Goal: Find specific page/section: Find specific page/section

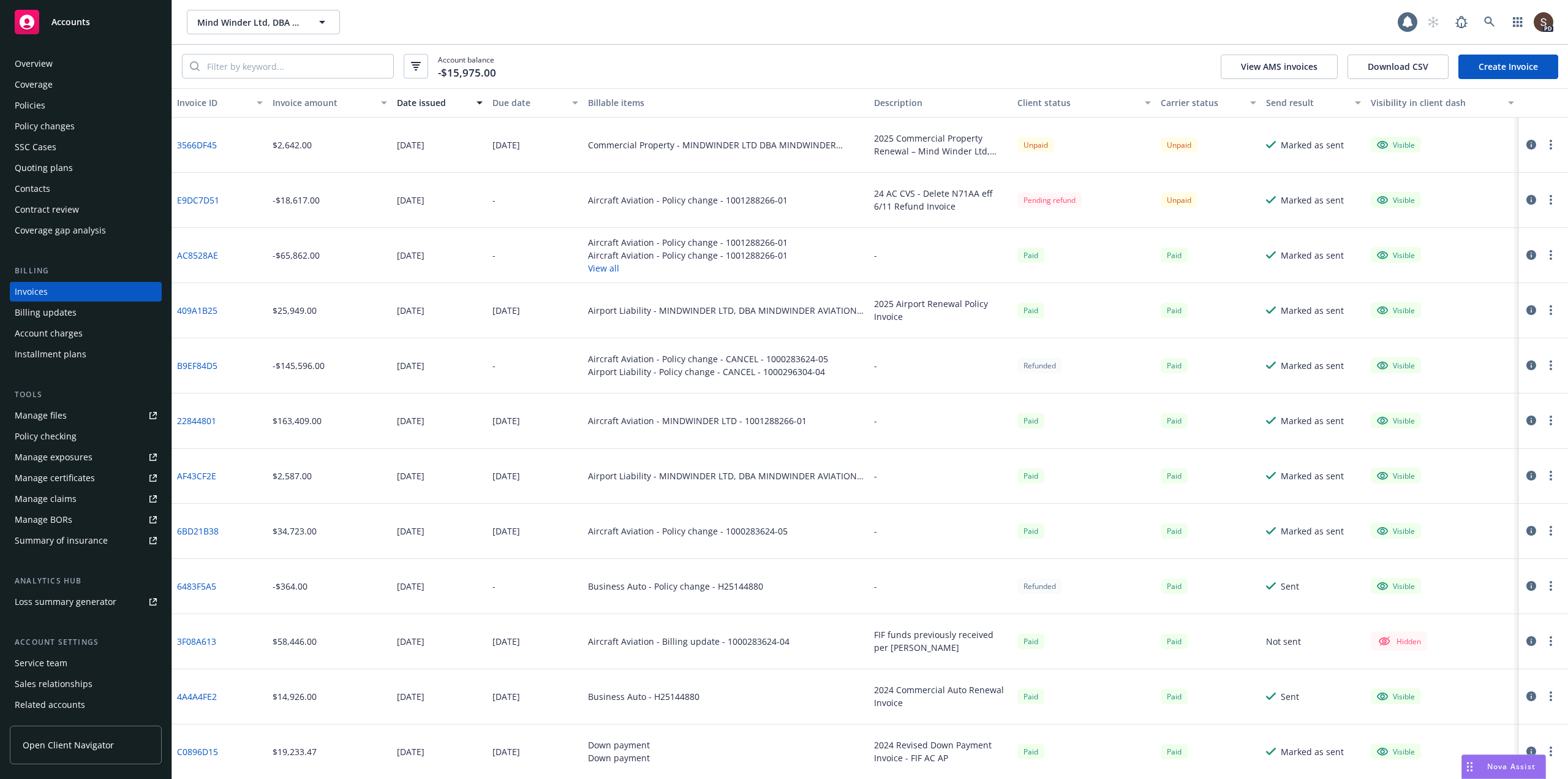
click at [212, 202] on link "E9DC7D51" at bounding box center [198, 200] width 42 height 13
click at [1550, 199] on icon "button" at bounding box center [1551, 200] width 3 height 10
click at [1526, 198] on icon "button" at bounding box center [1531, 200] width 10 height 10
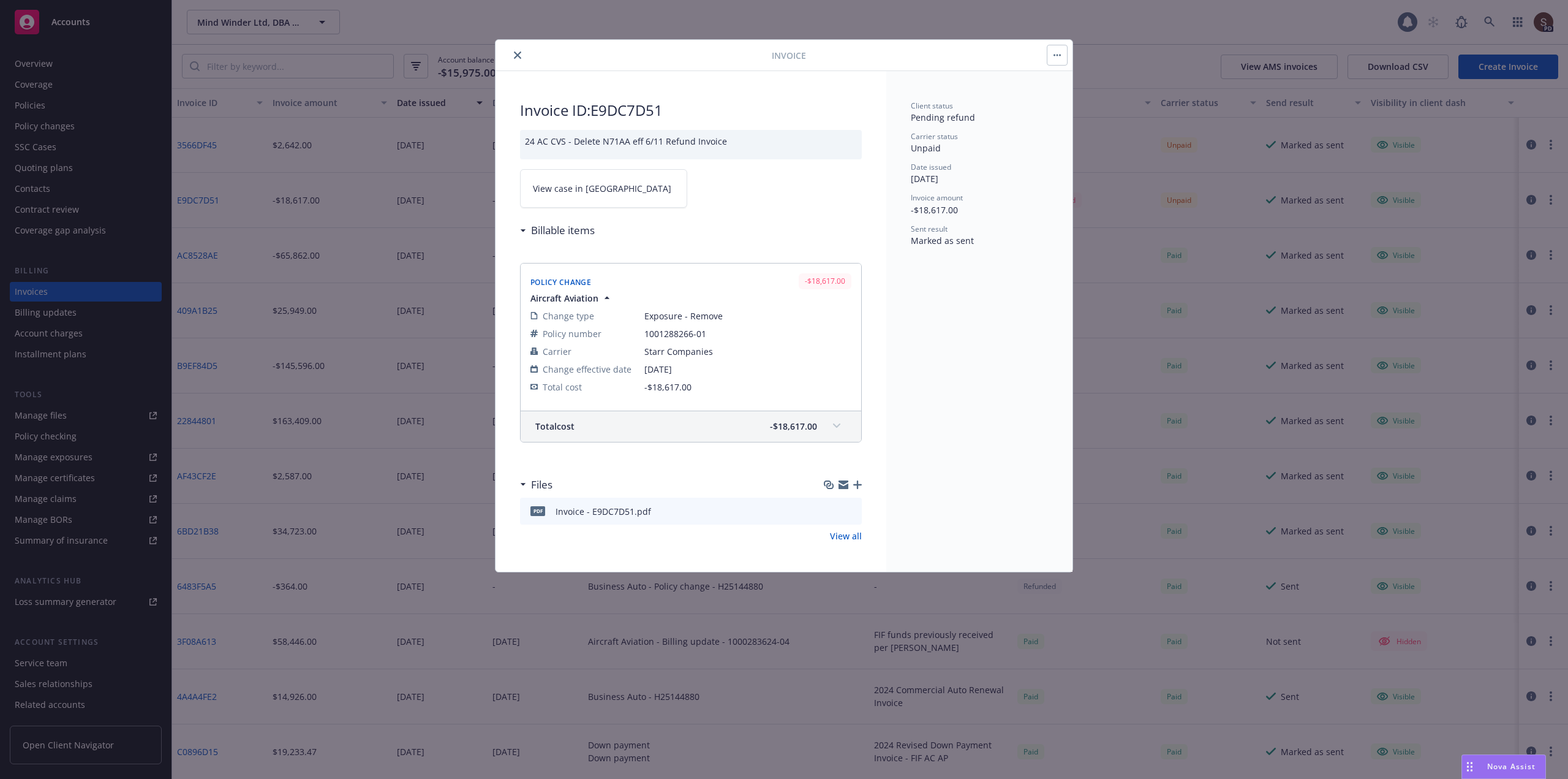
click at [601, 182] on link "View case in SSC" at bounding box center [603, 188] width 167 height 38
click at [517, 55] on icon "close" at bounding box center [517, 55] width 7 height 7
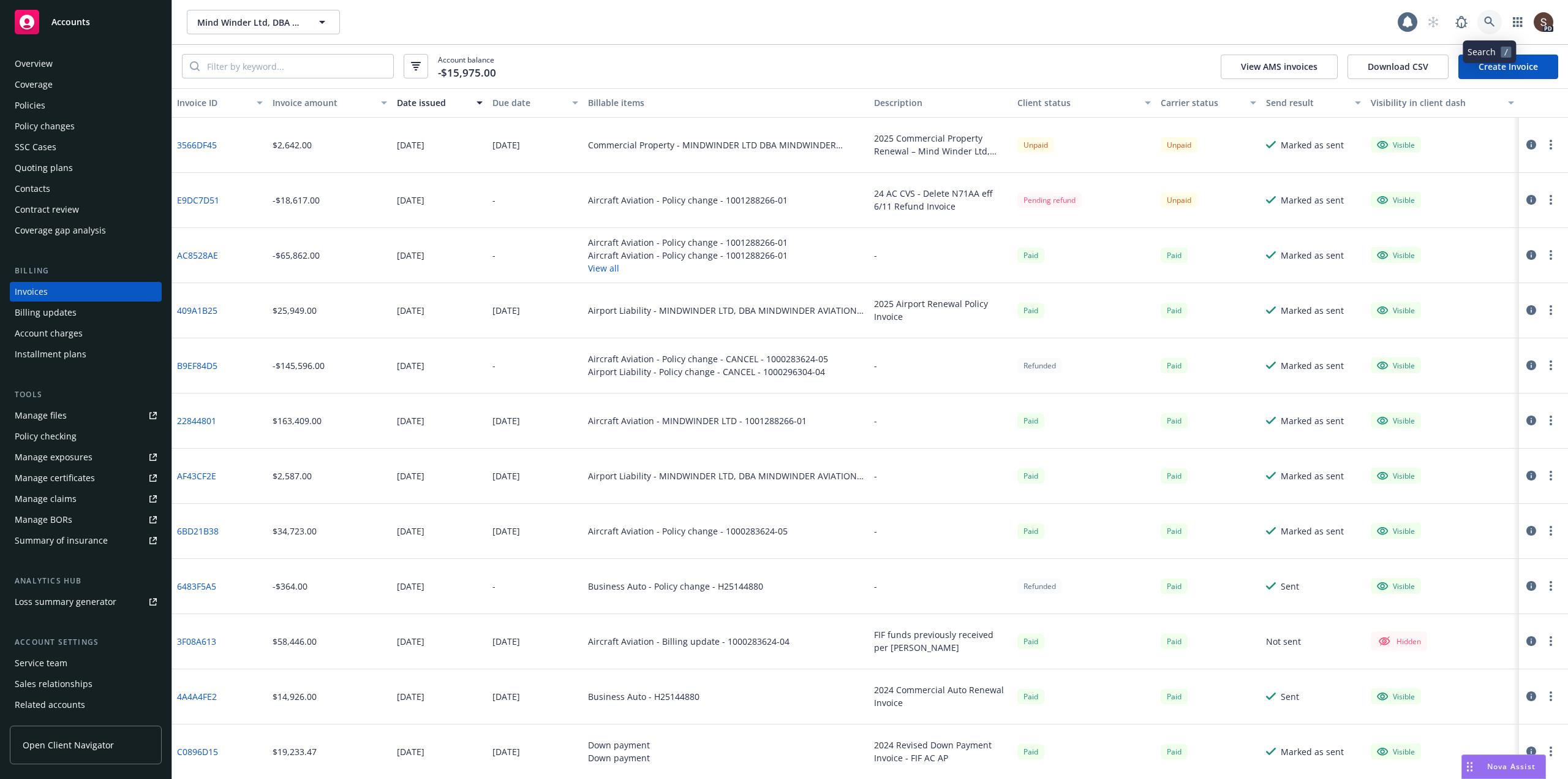
click at [1495, 17] on icon at bounding box center [1489, 22] width 11 height 11
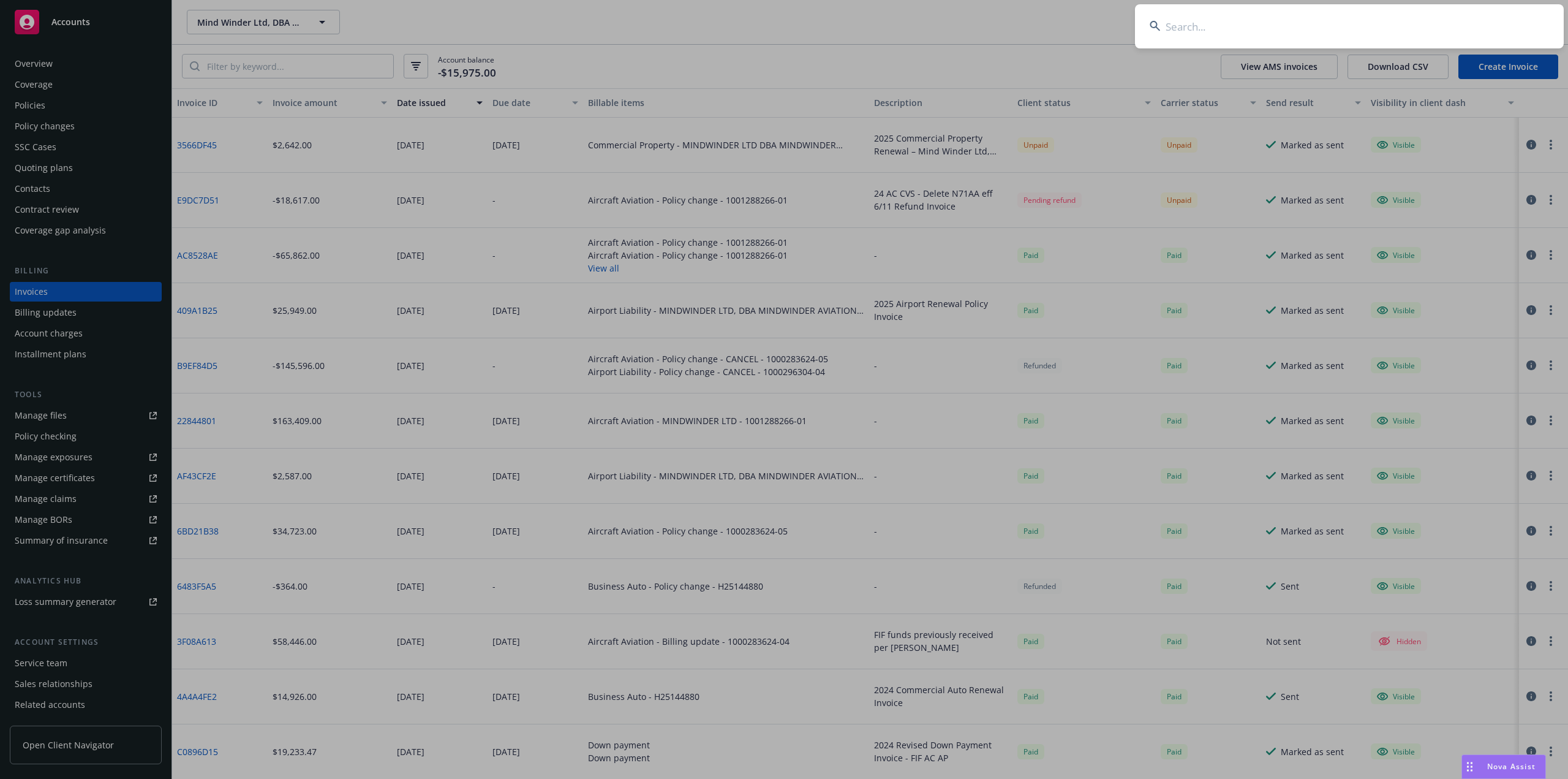
click at [1472, 24] on input at bounding box center [1350, 26] width 429 height 44
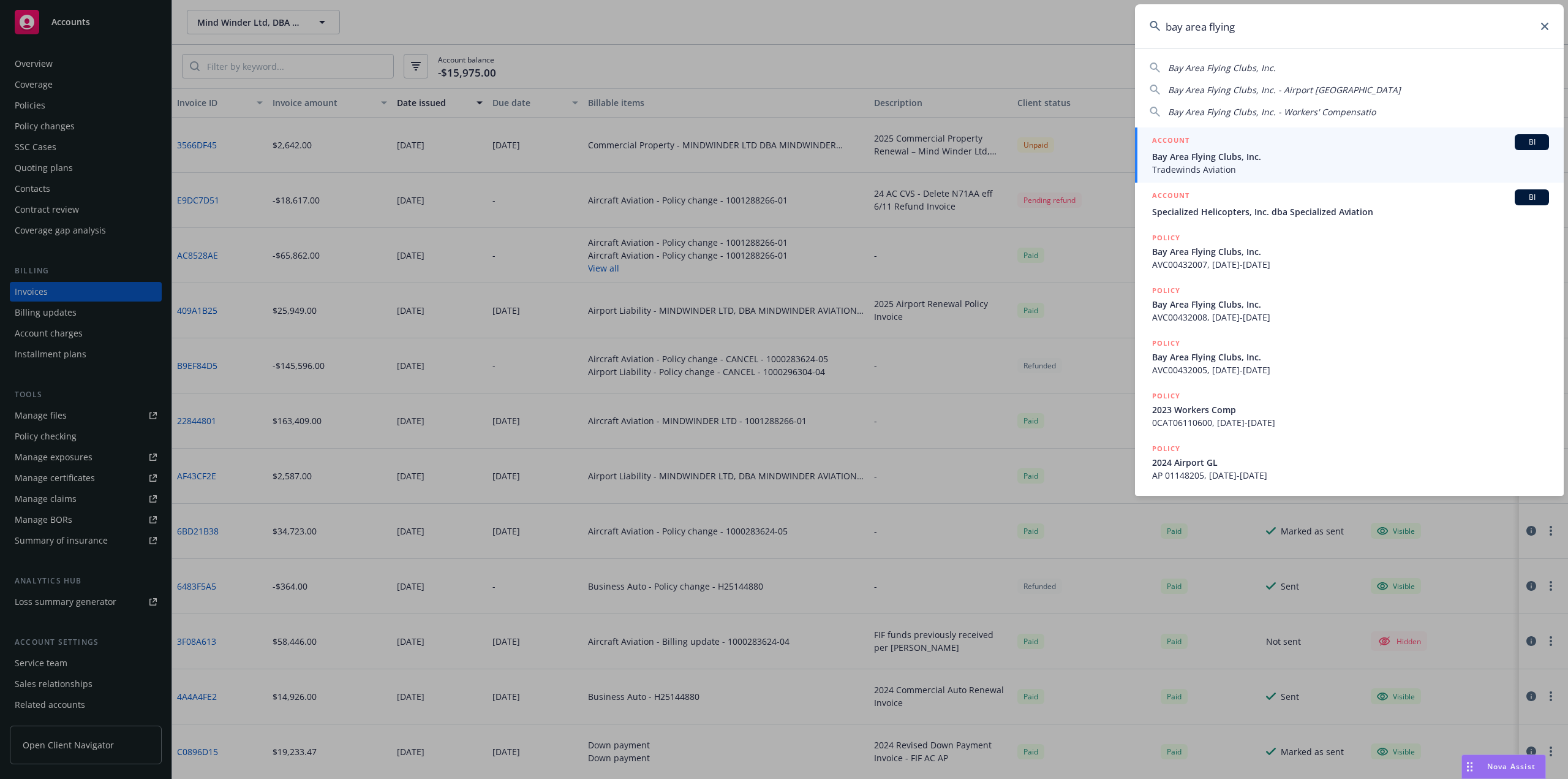
type input "bay area flying"
click at [1182, 162] on span "Bay Area Flying Clubs, Inc." at bounding box center [1350, 156] width 397 height 13
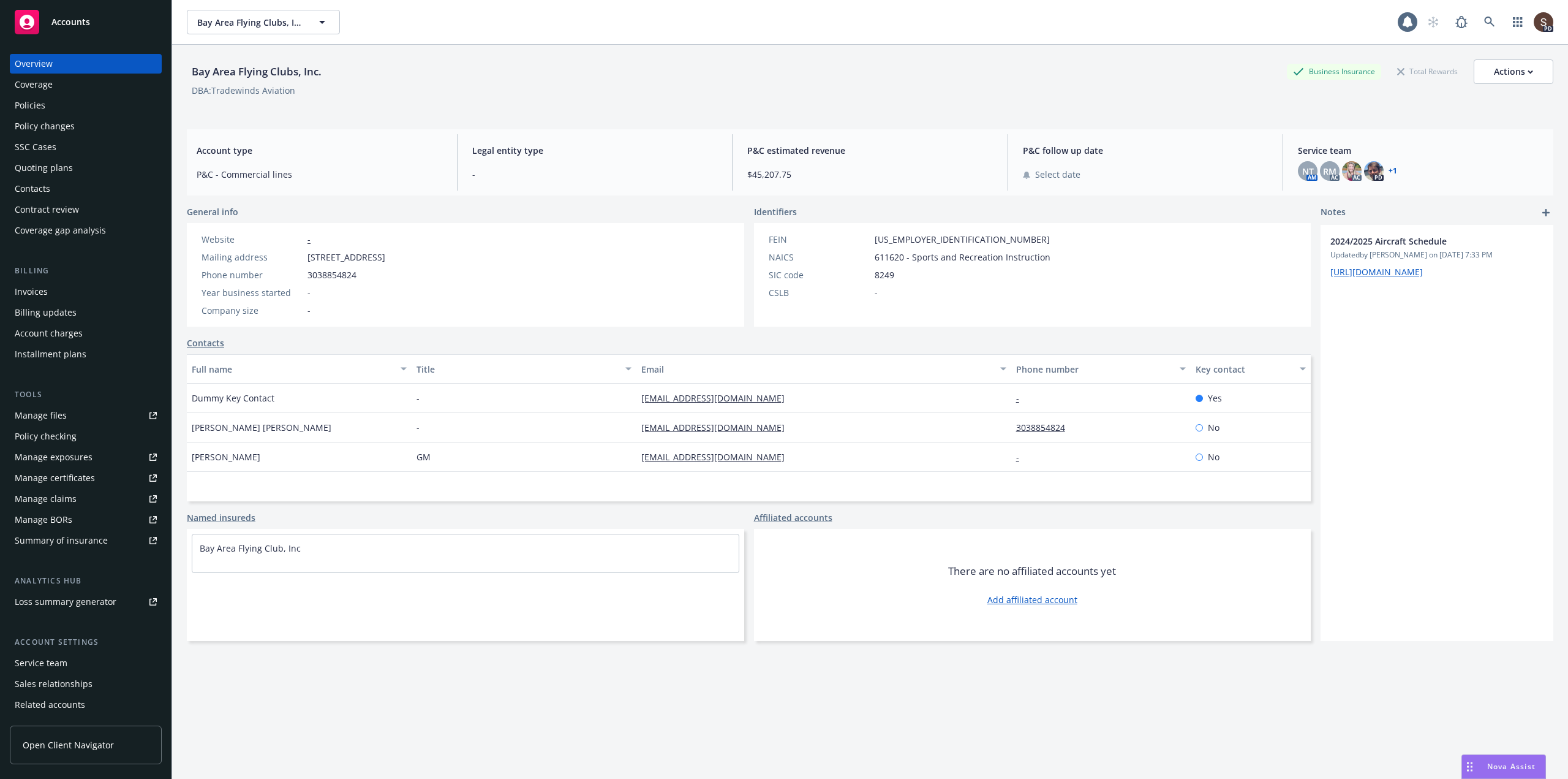
click at [46, 292] on div "Invoices" at bounding box center [31, 291] width 33 height 19
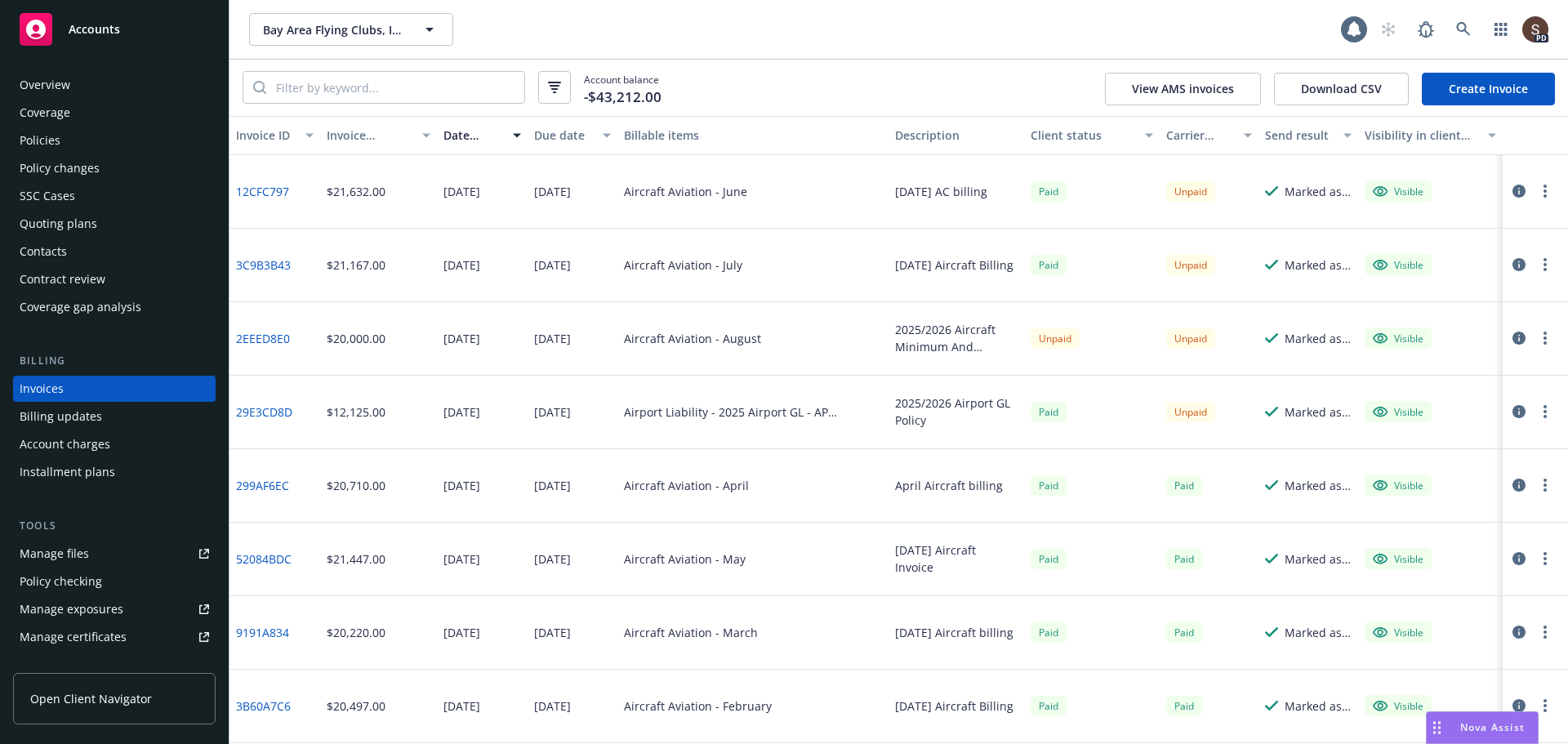
scroll to position [119, 0]
